Goal: Information Seeking & Learning: Check status

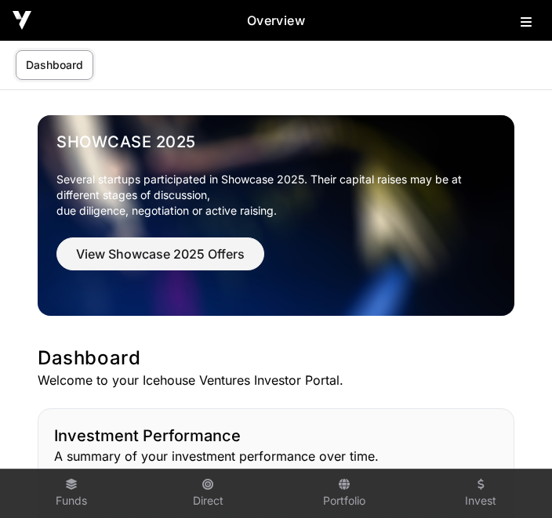
click at [66, 63] on link "Dashboard" at bounding box center [55, 65] width 78 height 30
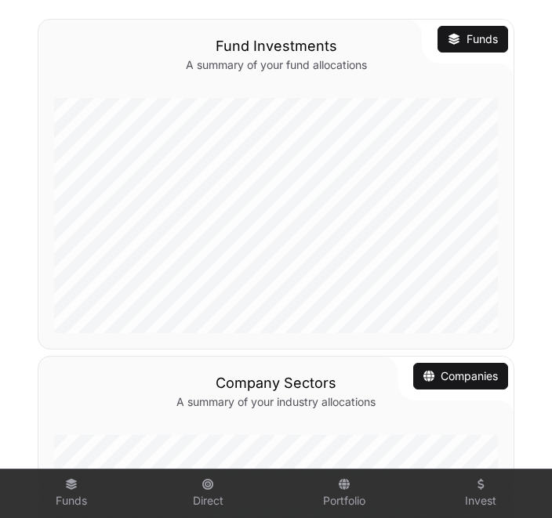
scroll to position [778, 0]
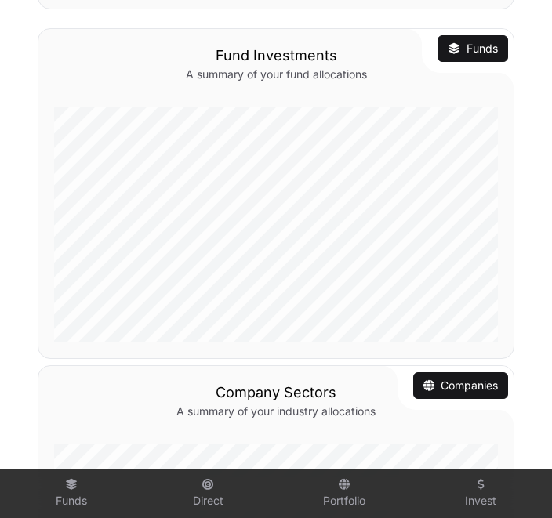
click at [479, 54] on link "Funds" at bounding box center [472, 49] width 50 height 16
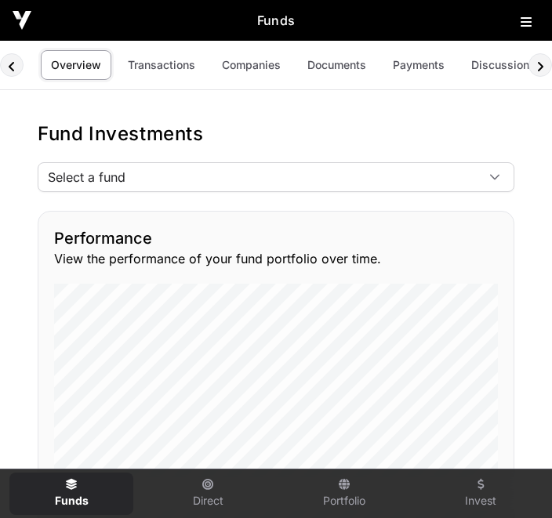
click at [265, 64] on link "Companies" at bounding box center [251, 65] width 79 height 30
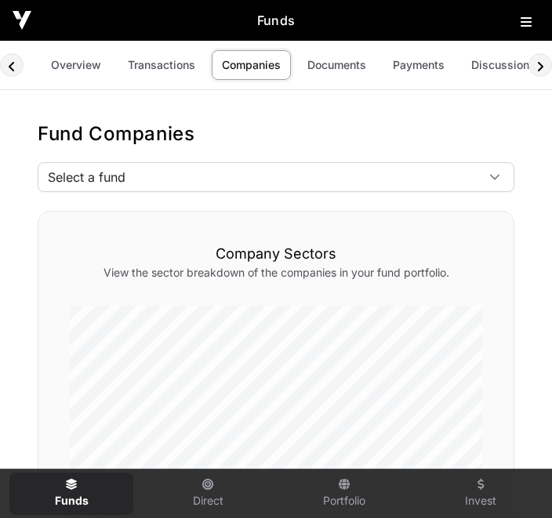
click at [79, 75] on link "Overview" at bounding box center [76, 65] width 71 height 30
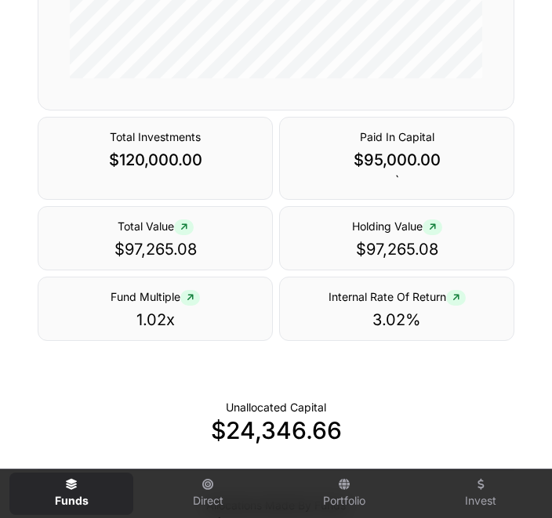
scroll to position [831, 0]
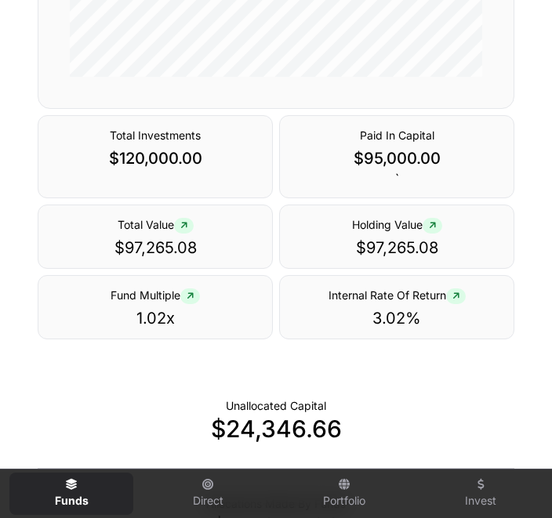
click at [210, 169] on p "$120,000.00" at bounding box center [155, 158] width 215 height 22
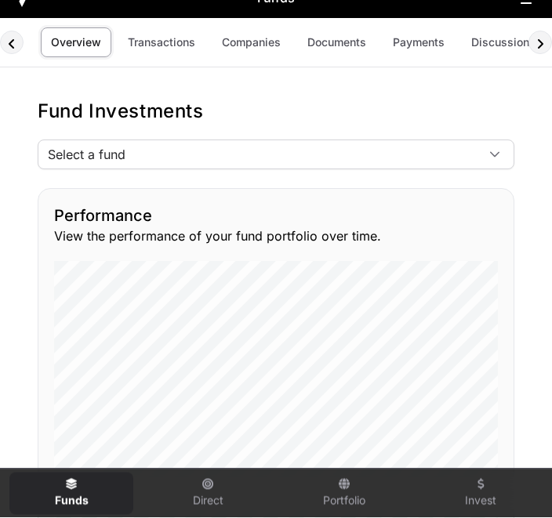
scroll to position [0, 0]
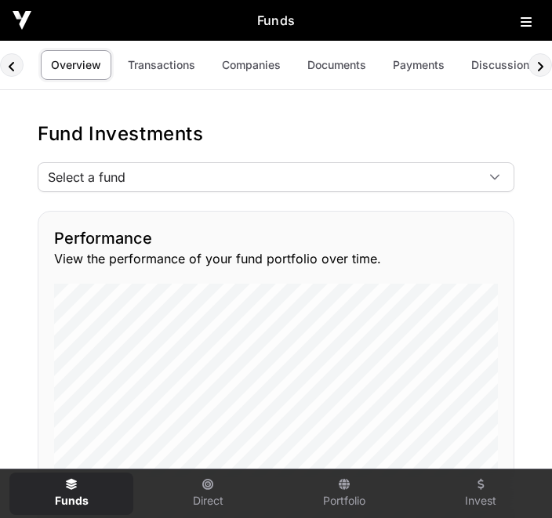
click at [291, 15] on h2 "Funds" at bounding box center [275, 20] width 489 height 19
click at [175, 64] on link "Transactions" at bounding box center [162, 65] width 88 height 30
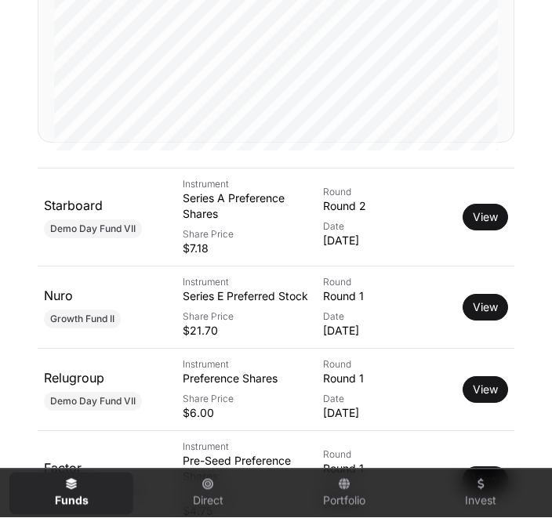
scroll to position [445, 0]
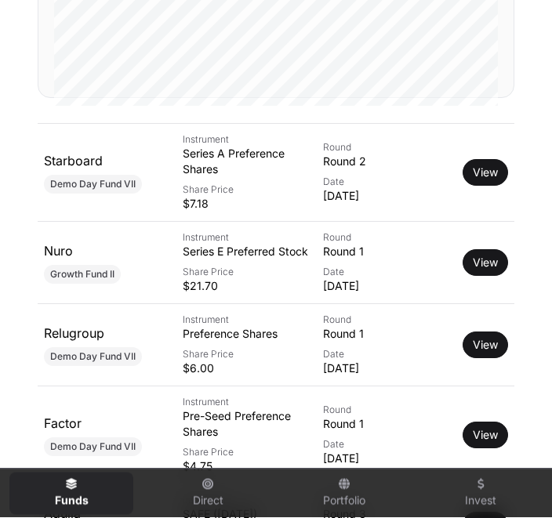
click at [489, 181] on link "View" at bounding box center [484, 173] width 25 height 16
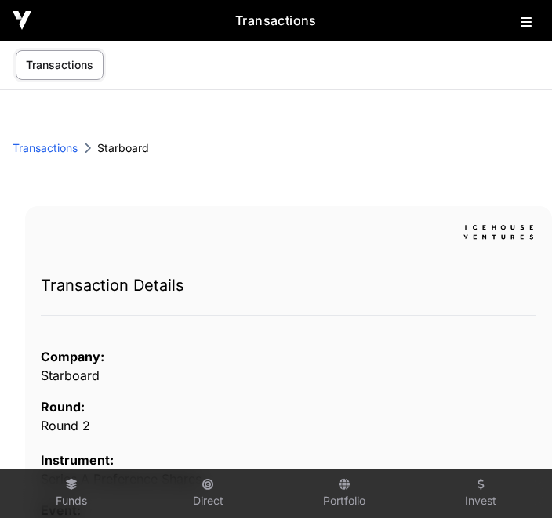
click at [68, 151] on link "Transactions" at bounding box center [45, 148] width 65 height 16
click at [77, 61] on link "Transactions" at bounding box center [60, 65] width 88 height 30
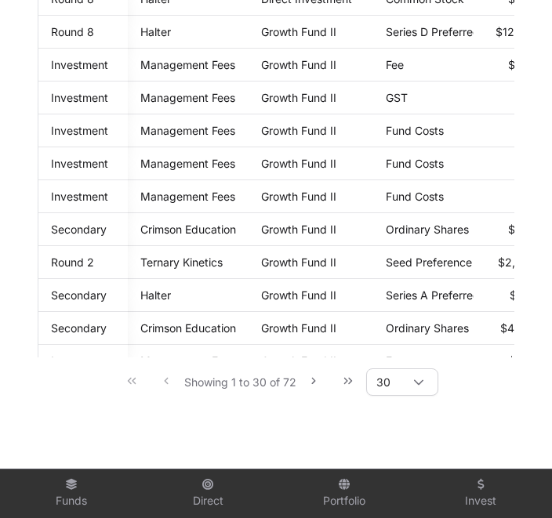
scroll to position [557, 0]
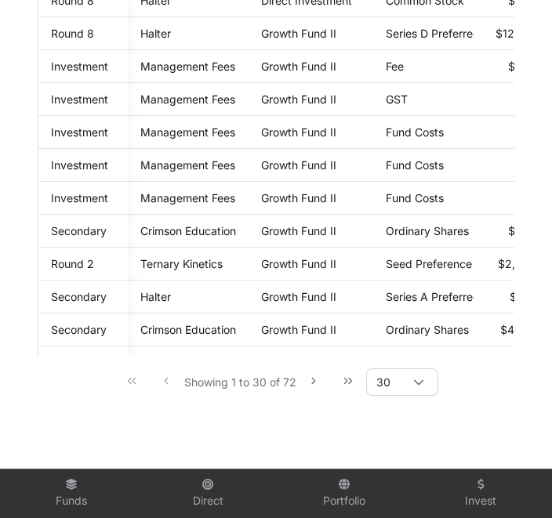
click at [320, 396] on button "Next Page" at bounding box center [313, 380] width 31 height 31
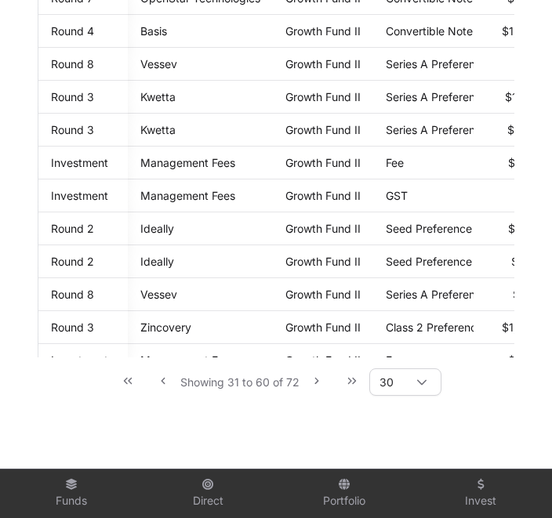
scroll to position [0, 0]
click at [439, 395] on div at bounding box center [422, 382] width 38 height 26
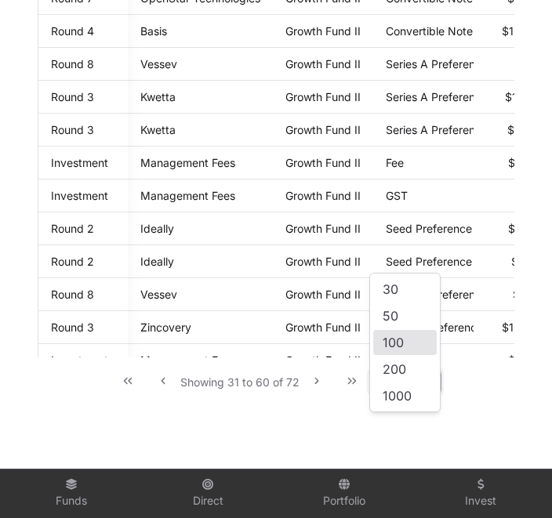
click at [415, 344] on li "100" at bounding box center [404, 342] width 63 height 25
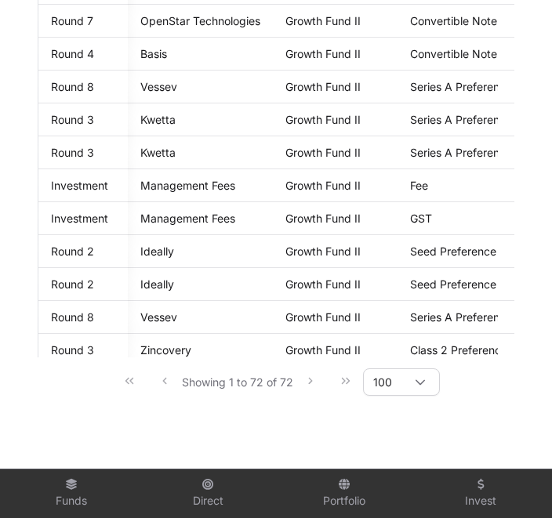
scroll to position [945, -1]
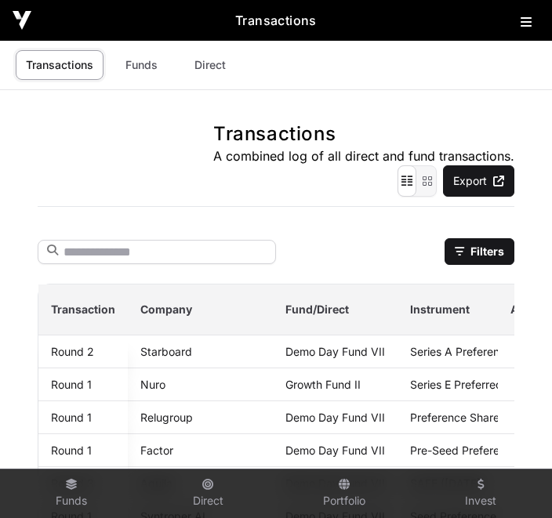
click at [215, 63] on link "Direct" at bounding box center [210, 65] width 63 height 30
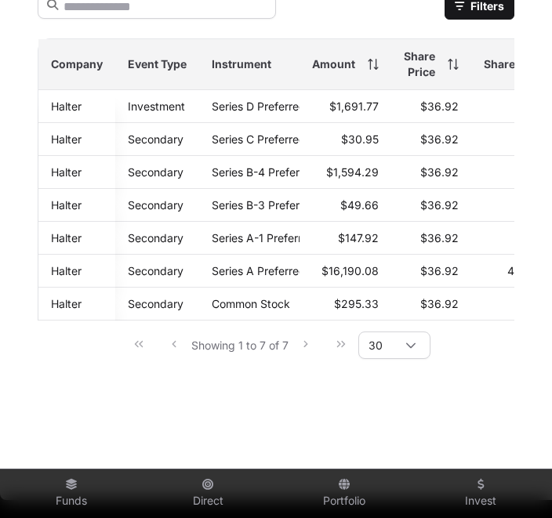
scroll to position [0, -1]
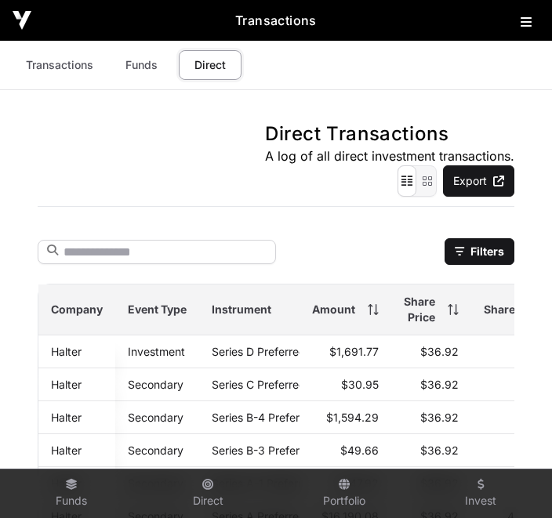
click at [68, 63] on link "Transactions" at bounding box center [60, 65] width 88 height 30
